Goal: Register for event/course

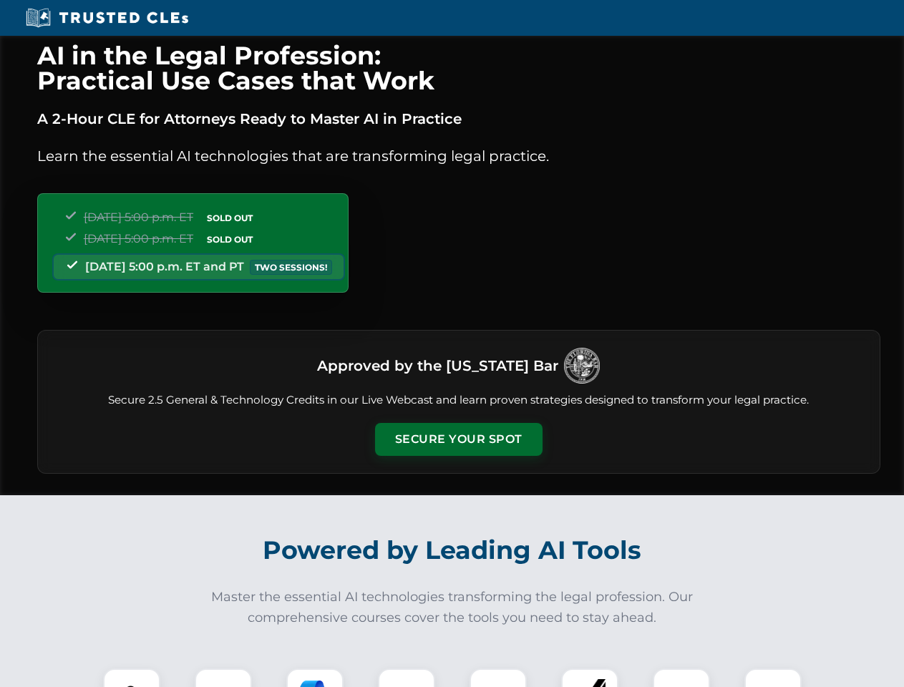
click at [458, 440] on button "Secure Your Spot" at bounding box center [459, 439] width 168 height 33
click at [132, 678] on img at bounding box center [132, 698] width 42 height 42
click at [223, 678] on div at bounding box center [223, 697] width 57 height 57
